Goal: Find specific page/section: Find specific page/section

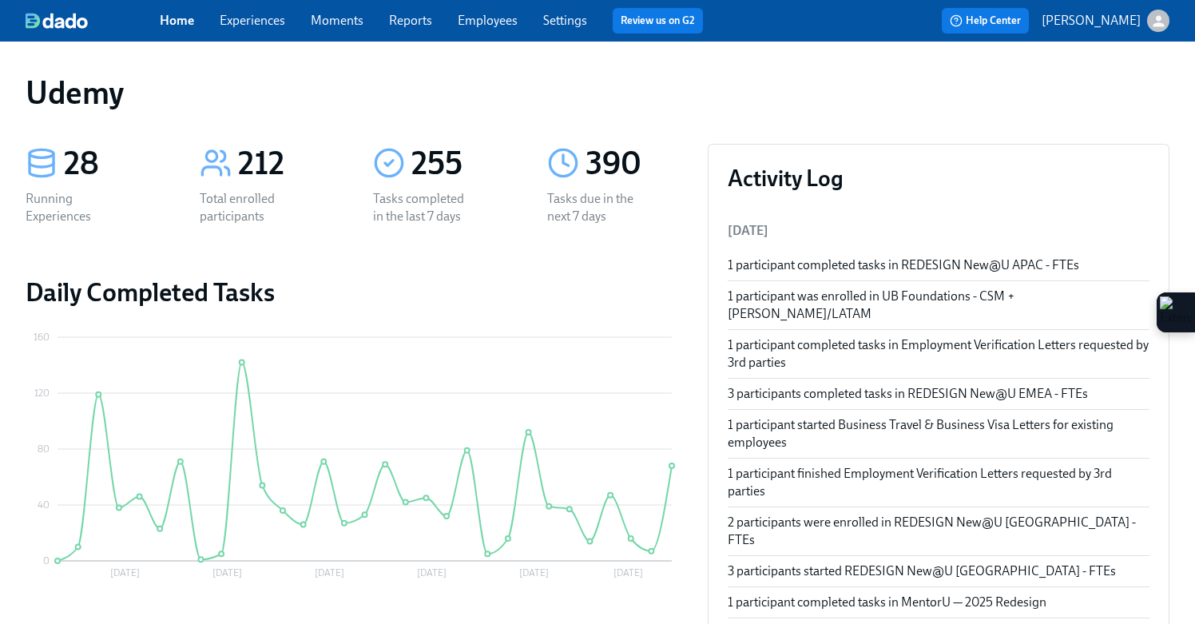
click at [263, 33] on div "Home Experiences Moments Reports Employees Settings Review us on G2" at bounding box center [438, 21] width 556 height 26
click at [260, 22] on link "Experiences" at bounding box center [253, 20] width 66 height 15
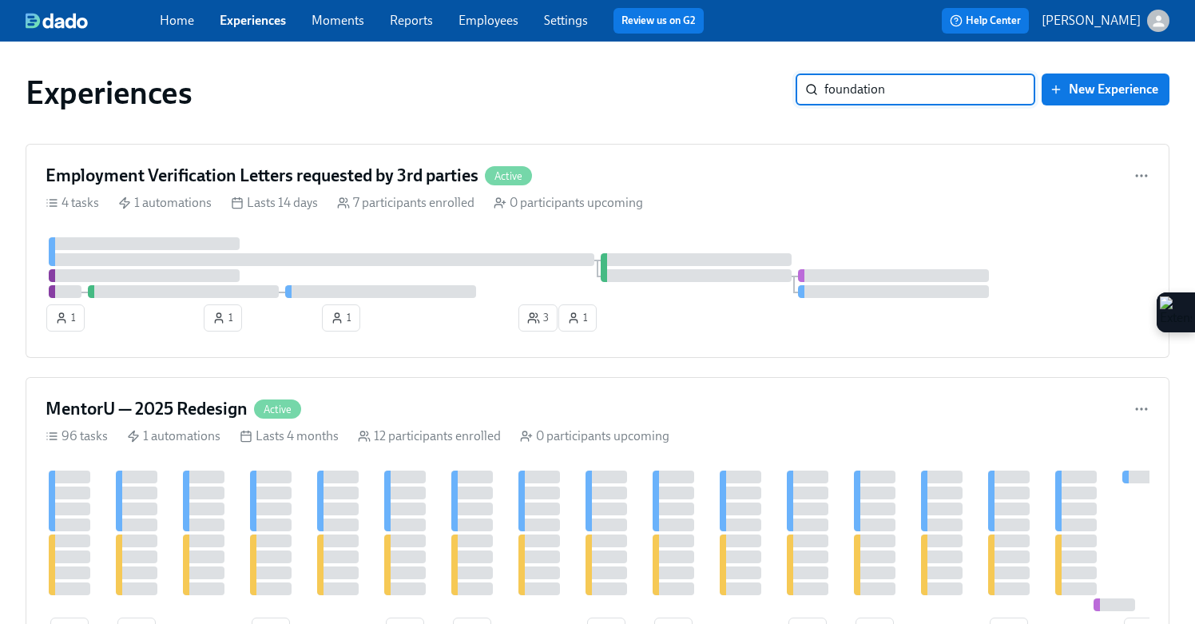
type input "foundations"
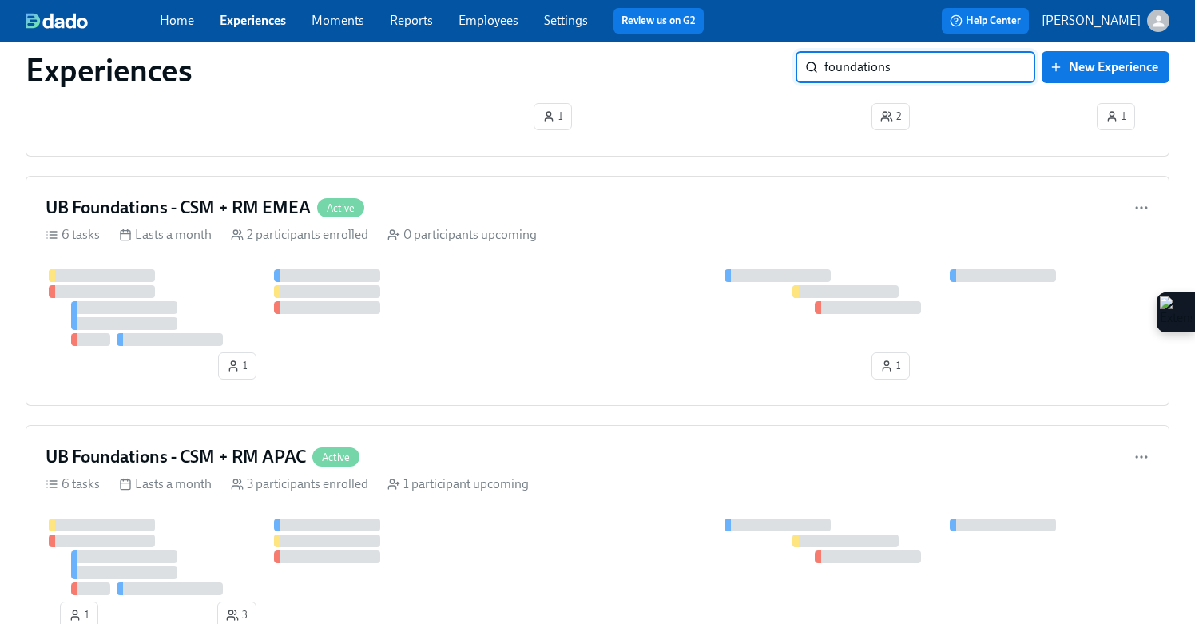
scroll to position [1725, 0]
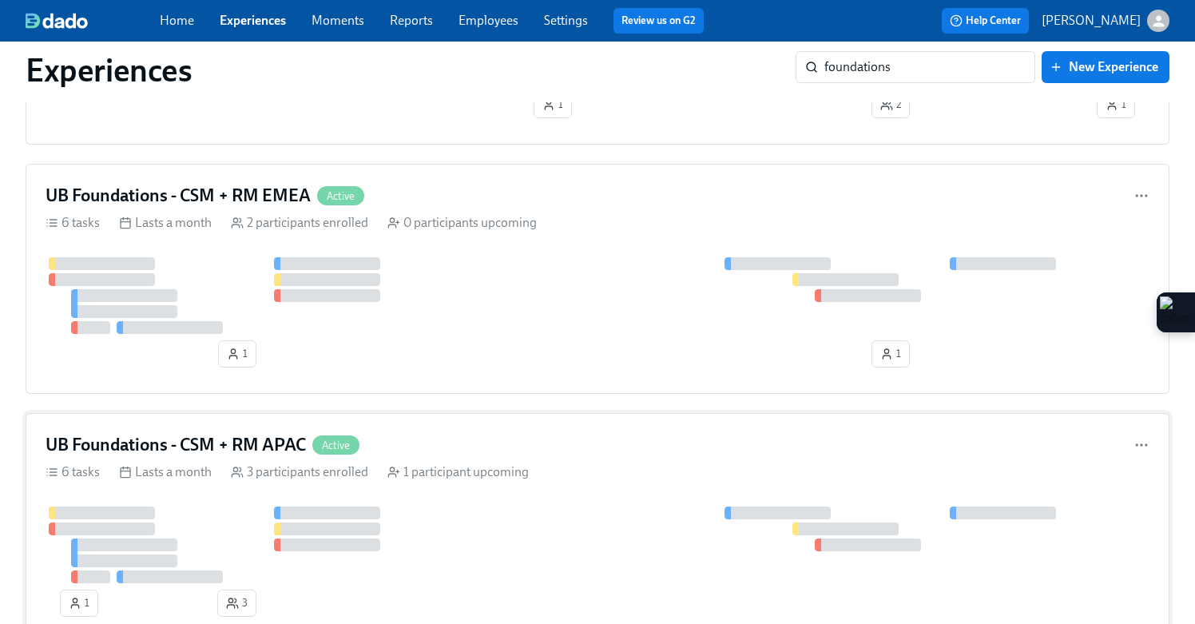
click at [445, 483] on div "UB Foundations - CSM + RM APAC Active 6 tasks Lasts a month 3 participants enro…" at bounding box center [598, 528] width 1144 height 230
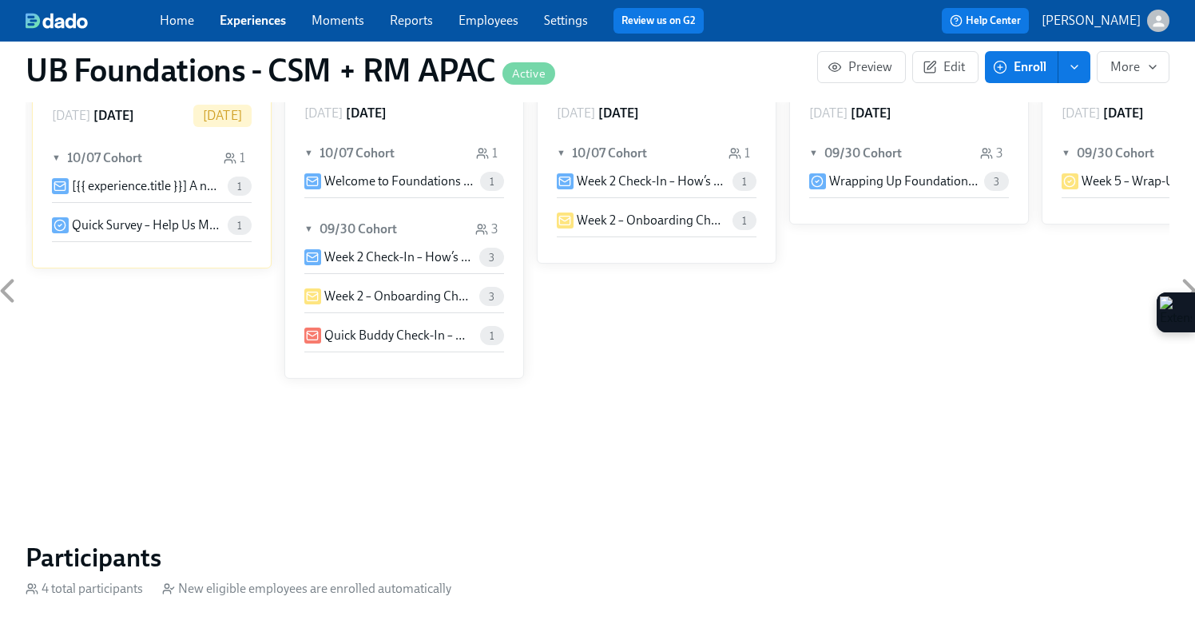
scroll to position [1205, 0]
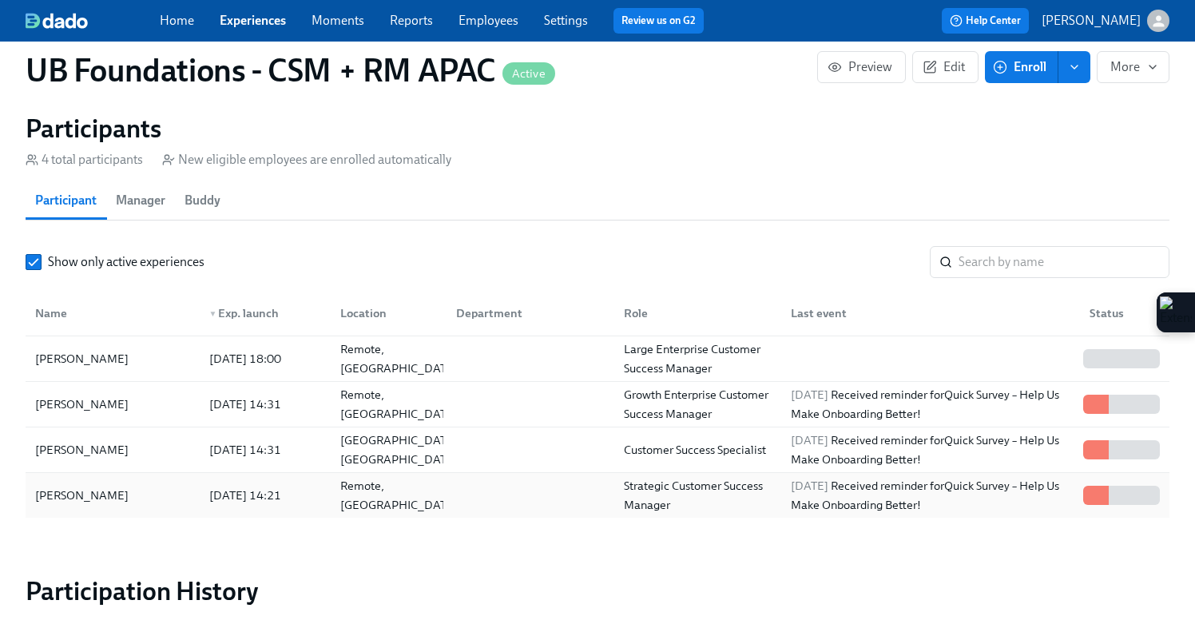
click at [149, 479] on div "[PERSON_NAME]" at bounding box center [113, 495] width 168 height 32
